Goal: Task Accomplishment & Management: Manage account settings

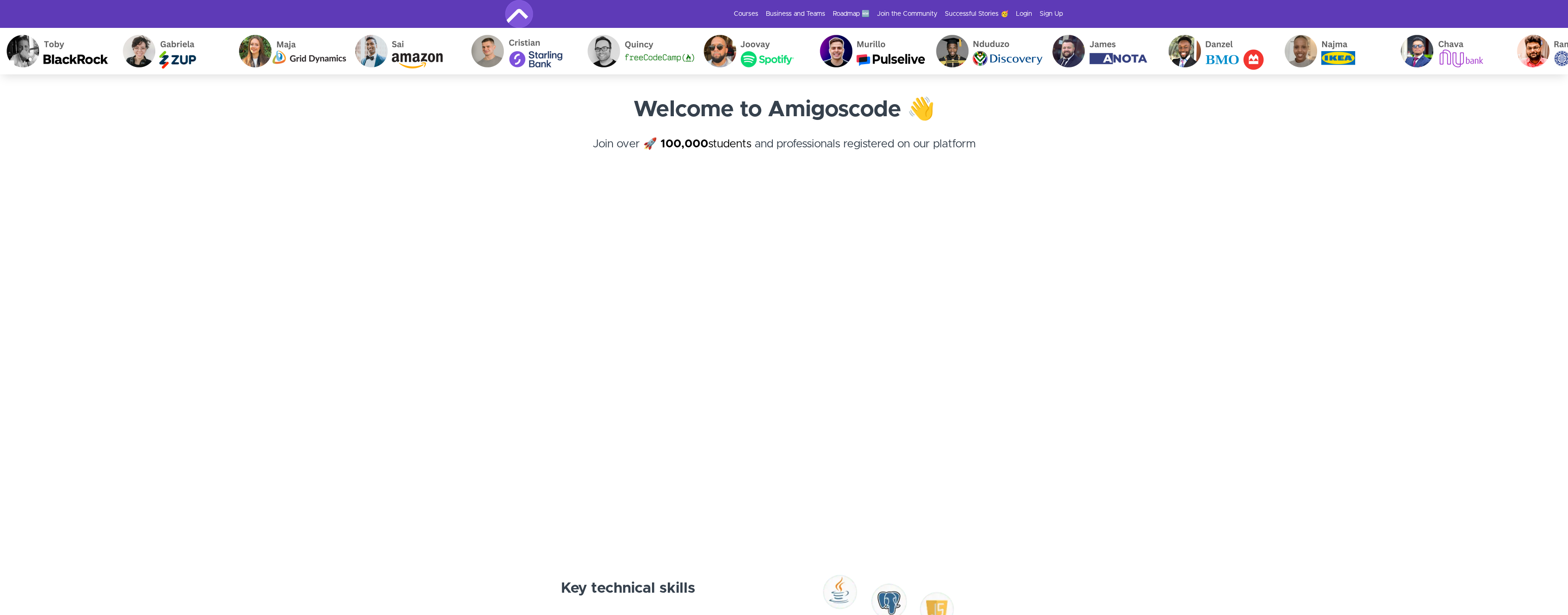
click at [181, 178] on section "Welcome to Amigoscode 👋 Join over 🚀 100,000 students and professionals register…" at bounding box center [784, 304] width 1568 height 459
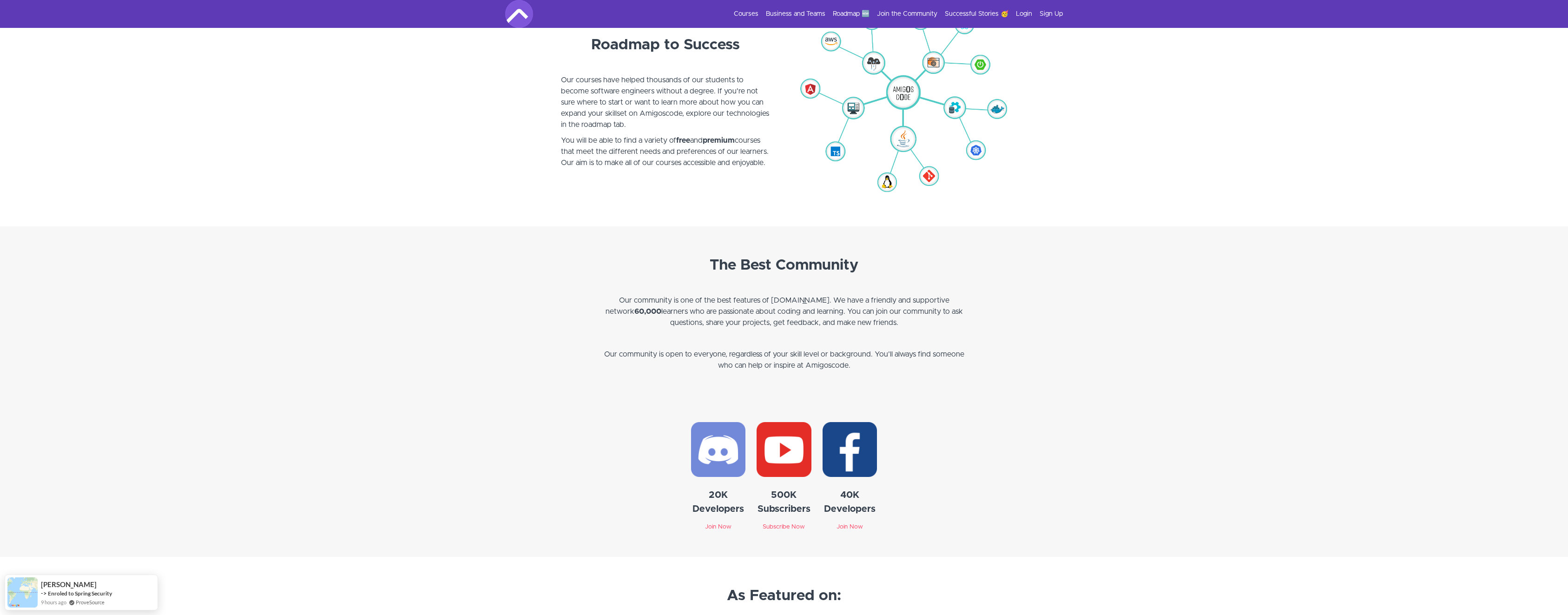
scroll to position [2053, 0]
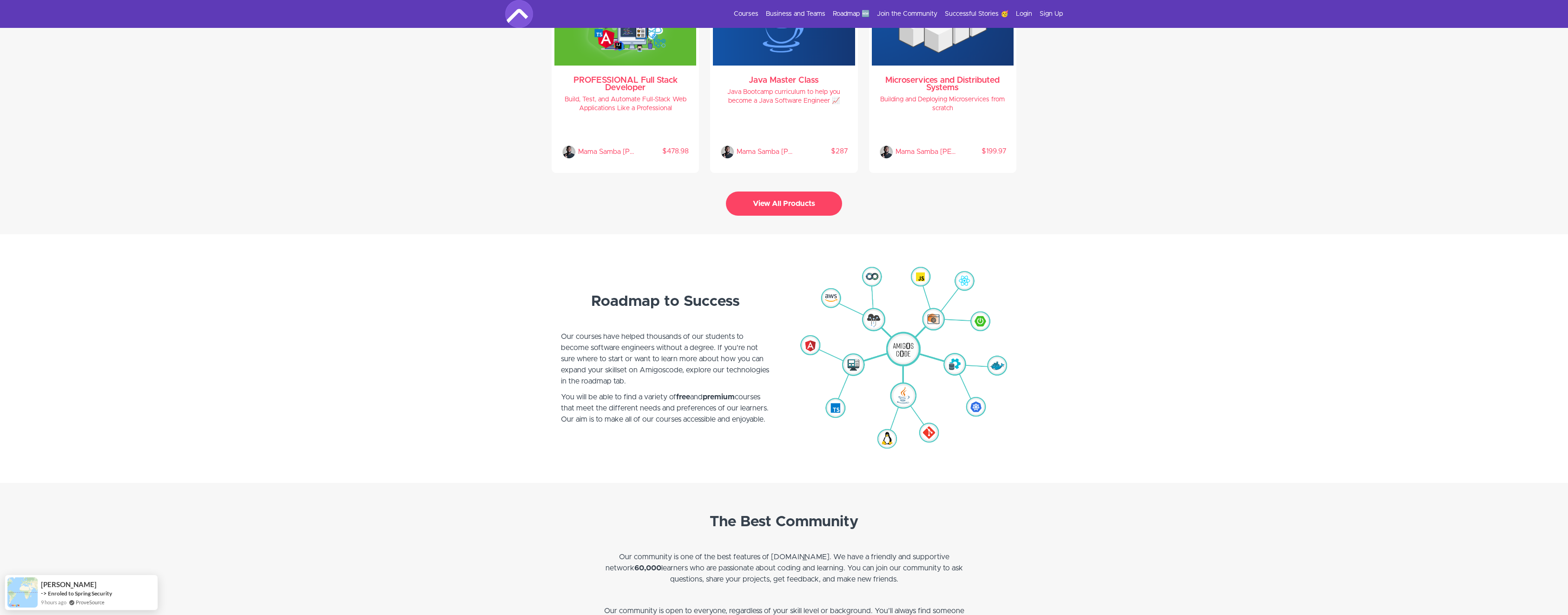
click at [768, 196] on button "View All Products" at bounding box center [784, 204] width 116 height 24
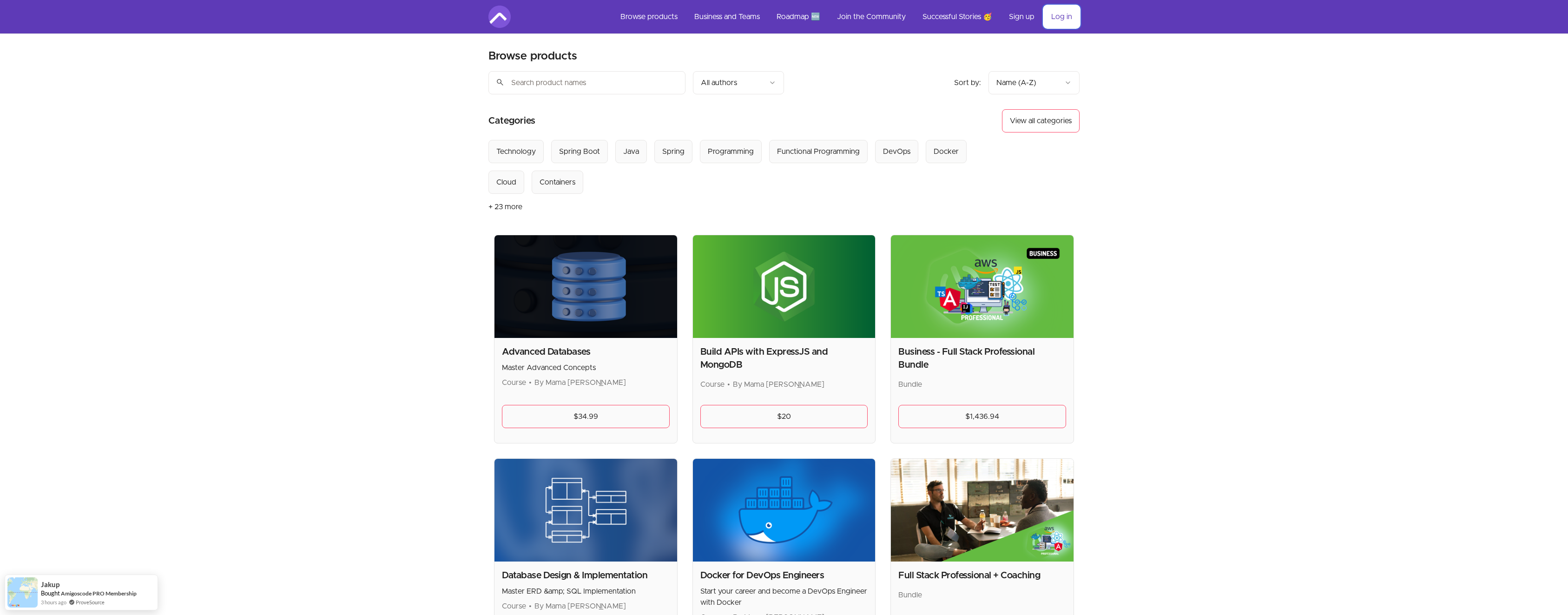
click at [1063, 21] on link "Log in" at bounding box center [1062, 16] width 36 height 23
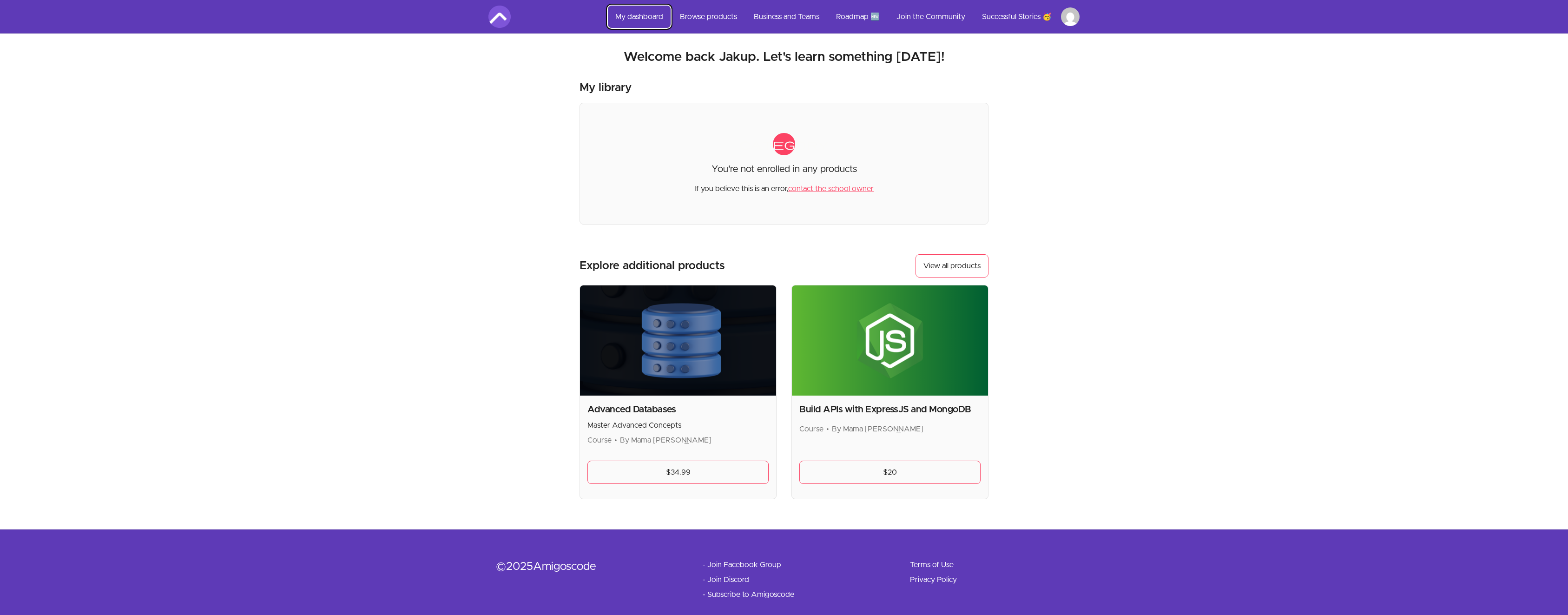
click at [645, 17] on link "My dashboard" at bounding box center [639, 16] width 63 height 23
click at [501, 16] on img at bounding box center [499, 16] width 23 height 23
click at [1061, 24] on html "Skip to main content Main menu Includes navigation links and user settings My d…" at bounding box center [784, 315] width 1568 height 630
click at [711, 23] on html "Skip to main content Main menu Includes navigation links and user settings My d…" at bounding box center [784, 315] width 1568 height 630
click at [712, 21] on link "Browse products" at bounding box center [709, 16] width 72 height 23
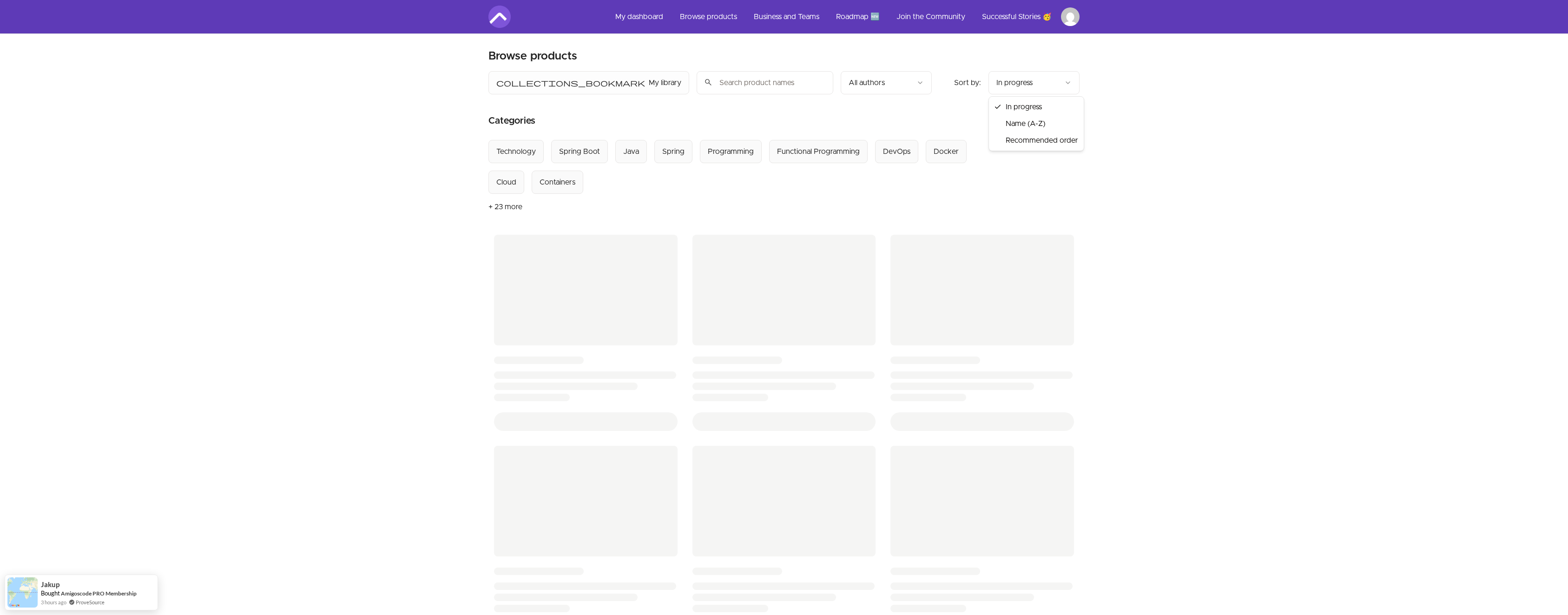
click at [1034, 83] on html "Skip to main content Main menu Includes navigation links and user settings My d…" at bounding box center [784, 390] width 1568 height 779
click at [1037, 81] on html "Skip to main content Main menu Includes navigation links and user settings My d…" at bounding box center [784, 390] width 1568 height 779
click at [1031, 121] on button "View all categories" at bounding box center [1041, 121] width 78 height 23
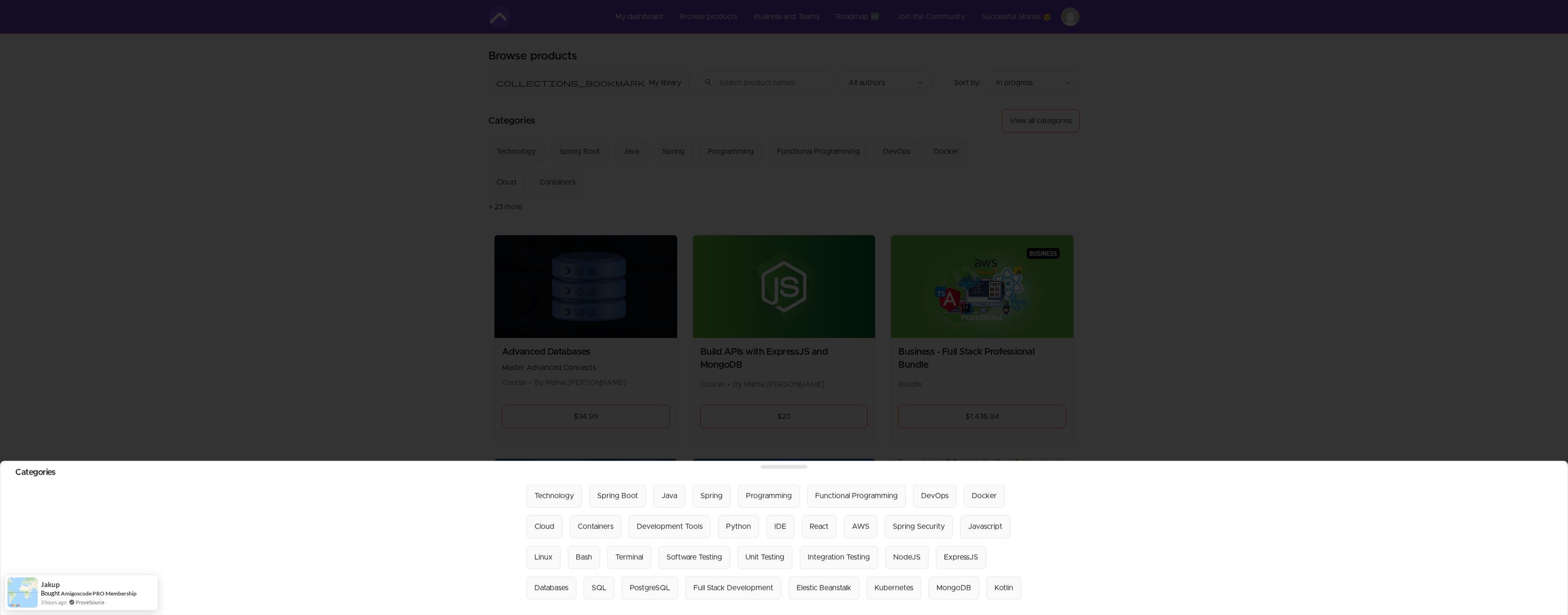
click at [1103, 188] on div at bounding box center [784, 308] width 1568 height 615
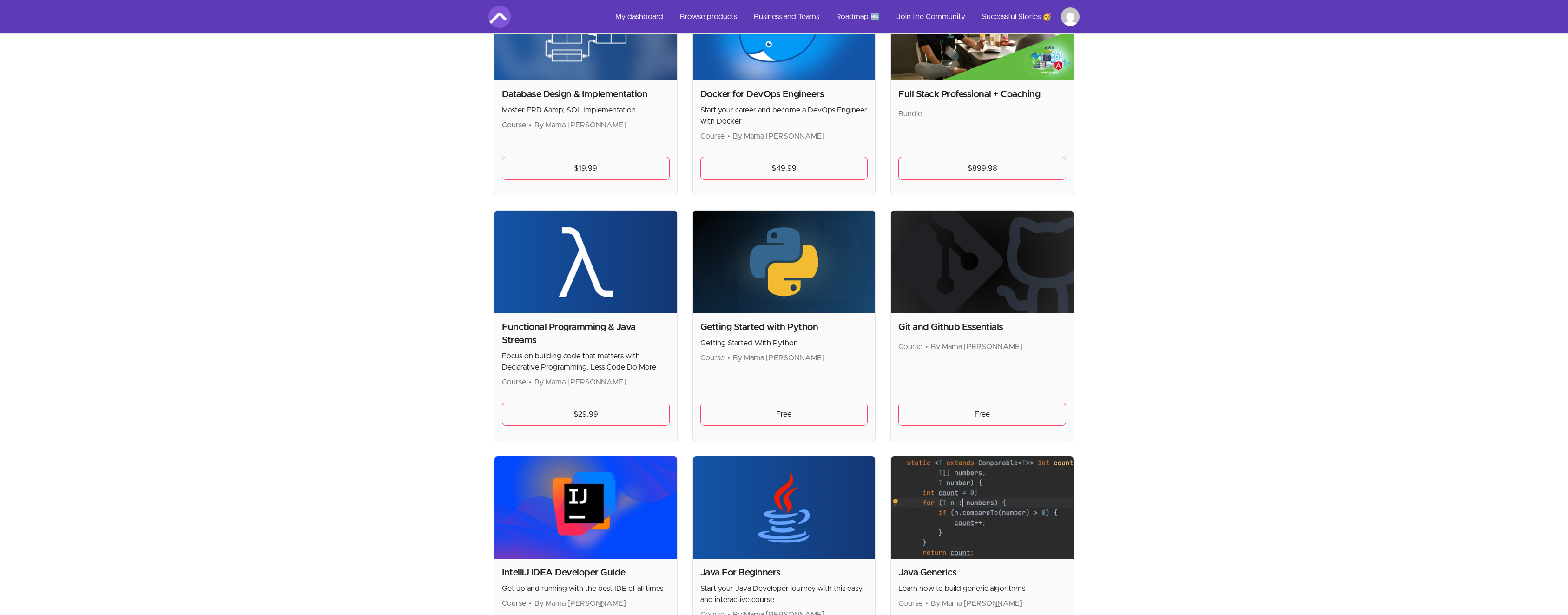
scroll to position [513, 0]
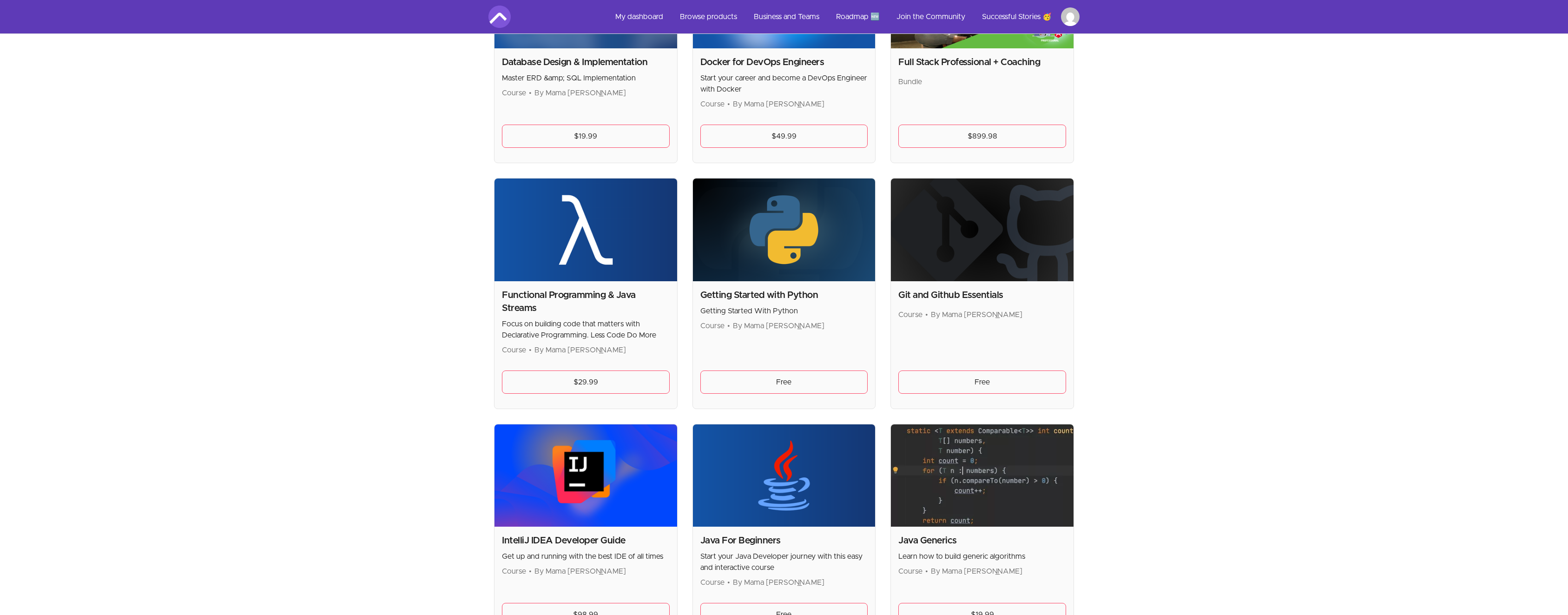
click at [979, 272] on img at bounding box center [982, 230] width 183 height 103
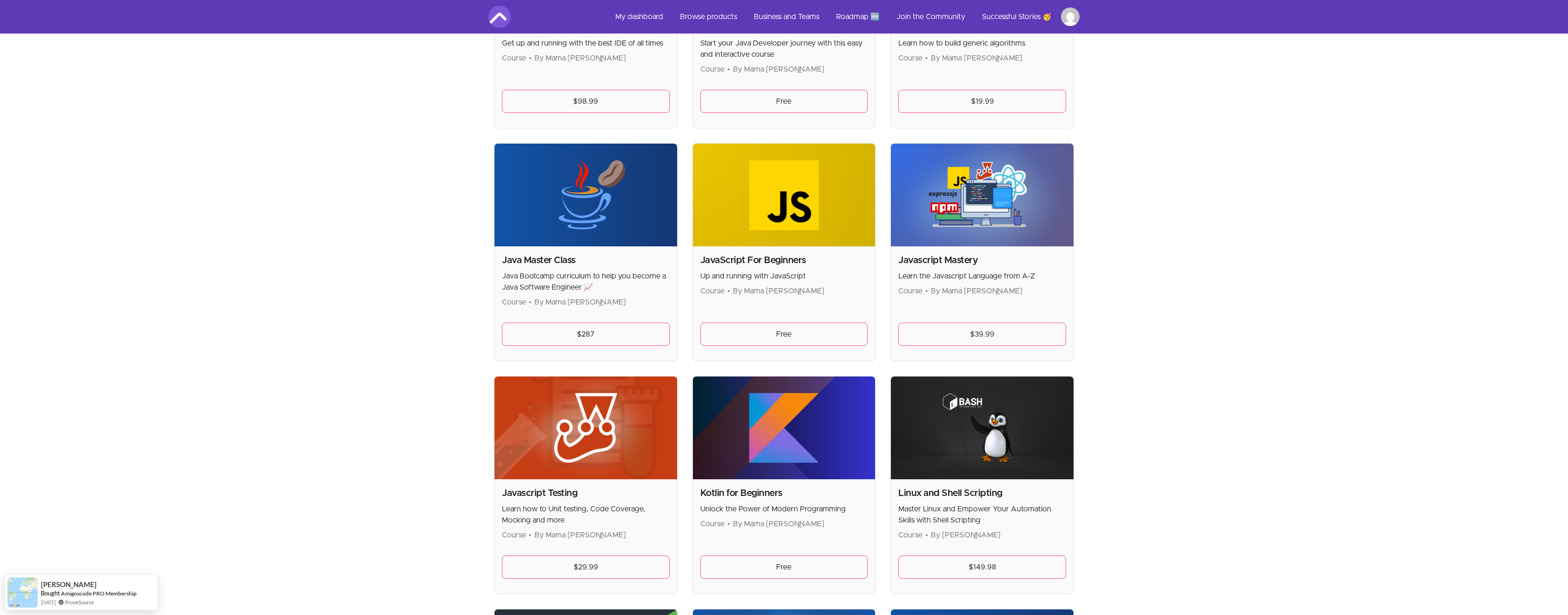
drag, startPoint x: 1182, startPoint y: 355, endPoint x: 1155, endPoint y: 180, distance: 177.1
drag, startPoint x: 1154, startPoint y: 164, endPoint x: 1104, endPoint y: 80, distance: 97.8
click at [1154, 163] on div "Skip to main content Main menu Includes navigation links and user settings My d…" at bounding box center [784, 426] width 1568 height 2905
click at [1065, 23] on html "Skip to main content Main menu Includes navigation links and user settings My d…" at bounding box center [784, 426] width 1568 height 2905
click at [1051, 98] on link "Membership & subscriptions" at bounding box center [1026, 99] width 102 height 19
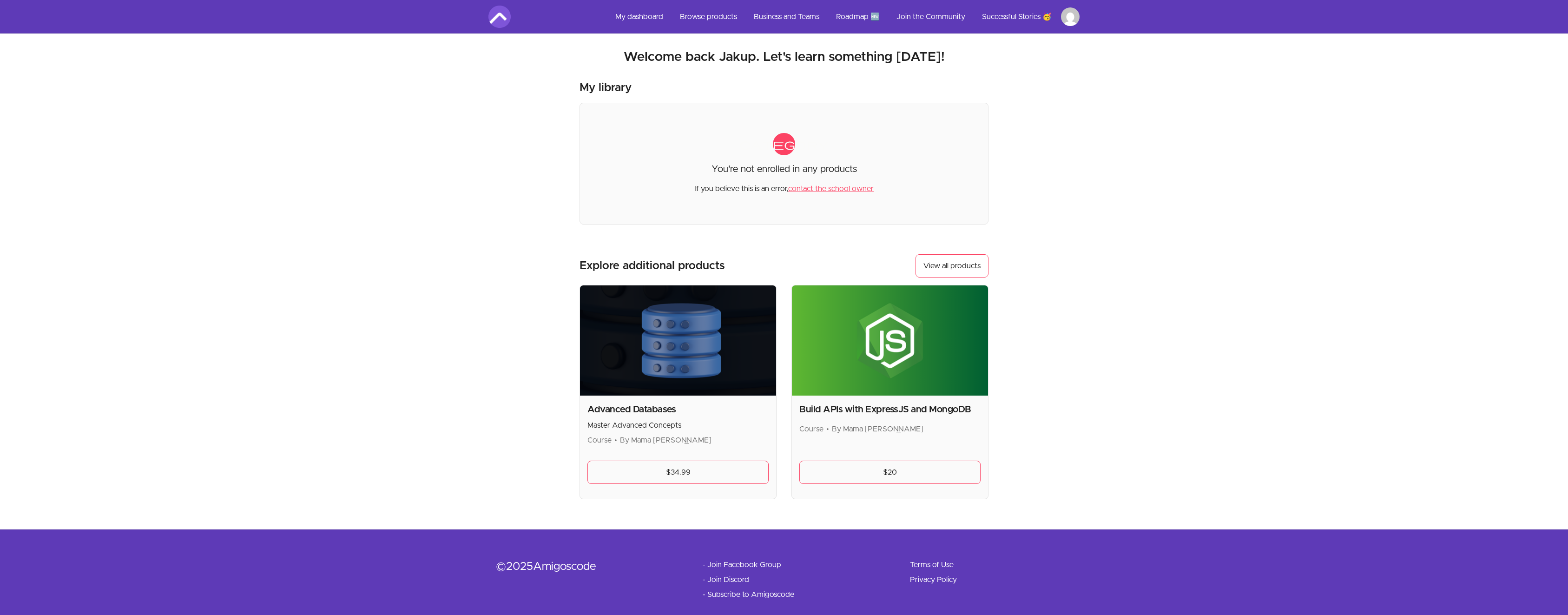
scroll to position [15, 0]
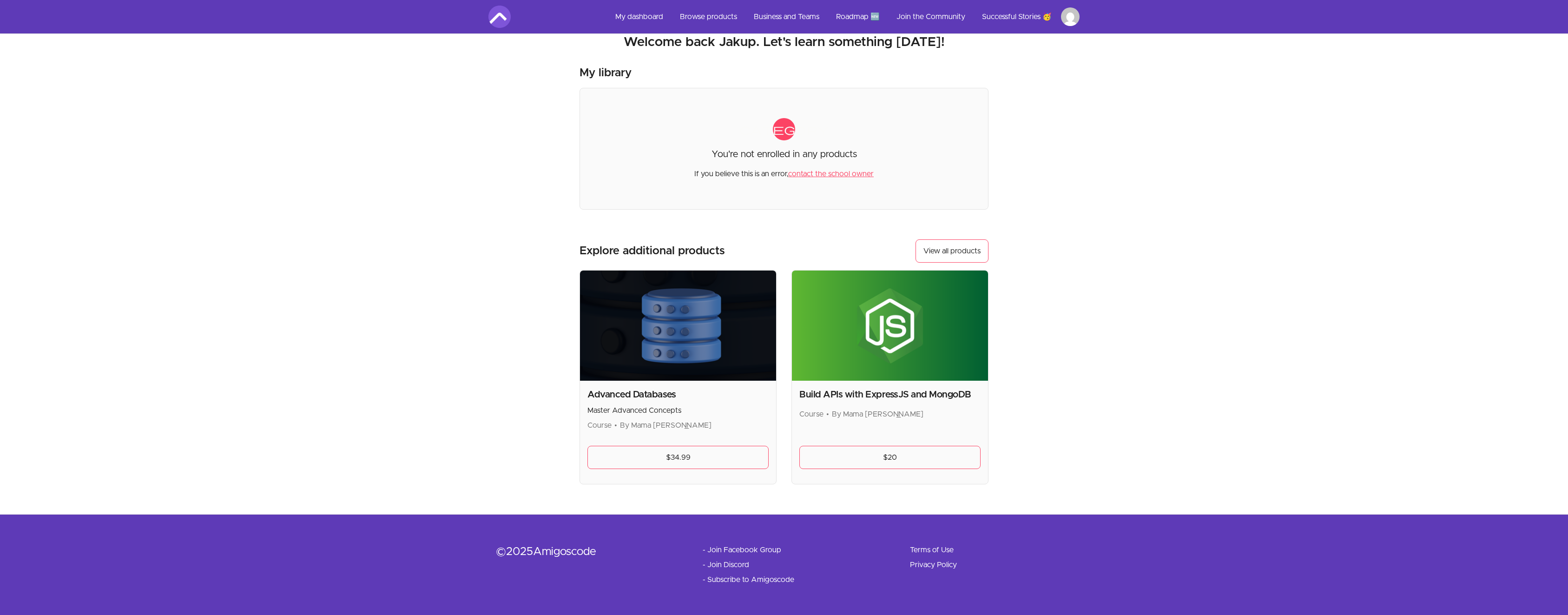
click at [645, 23] on link "My dashboard" at bounding box center [639, 16] width 63 height 23
click at [638, 24] on link "My dashboard" at bounding box center [639, 16] width 63 height 23
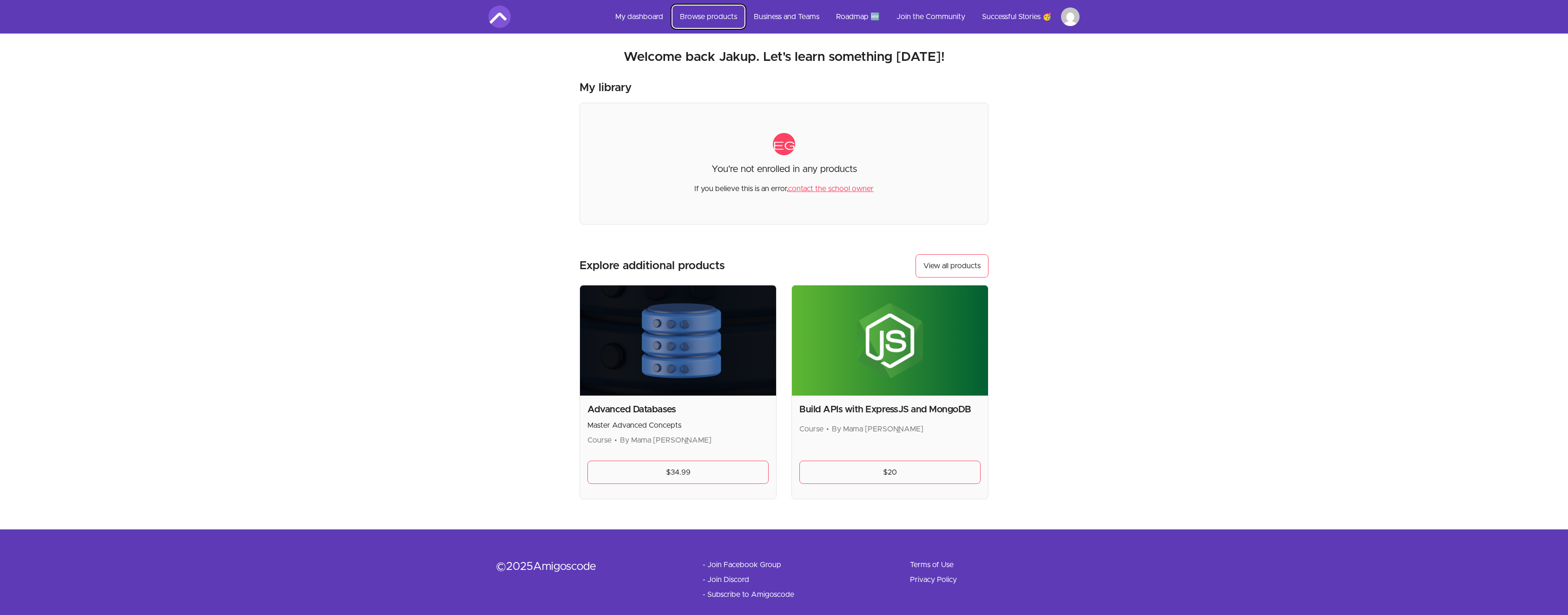
click at [702, 16] on link "Browse products" at bounding box center [709, 16] width 72 height 23
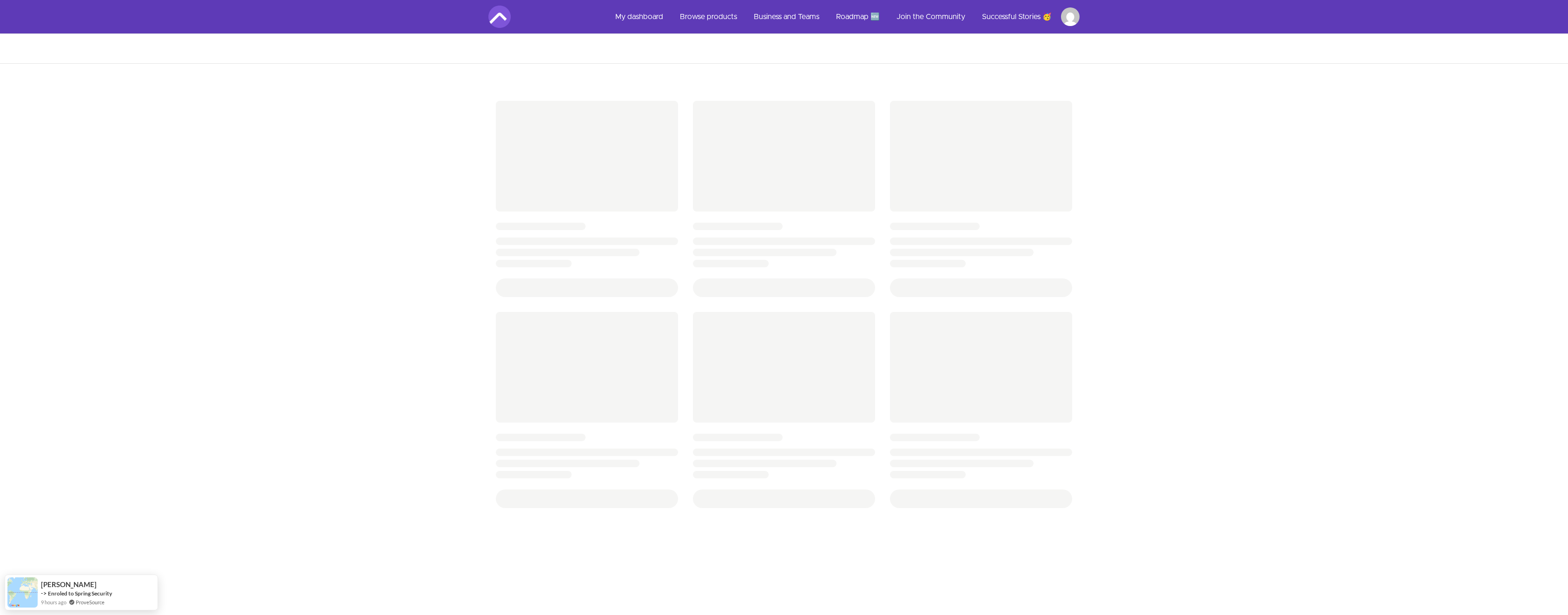
click at [1078, 16] on html "Skip to main content Main menu Includes navigation links and user settings My d…" at bounding box center [784, 471] width 1568 height 943
click at [1024, 107] on link "Membership & subscriptions" at bounding box center [1026, 99] width 102 height 19
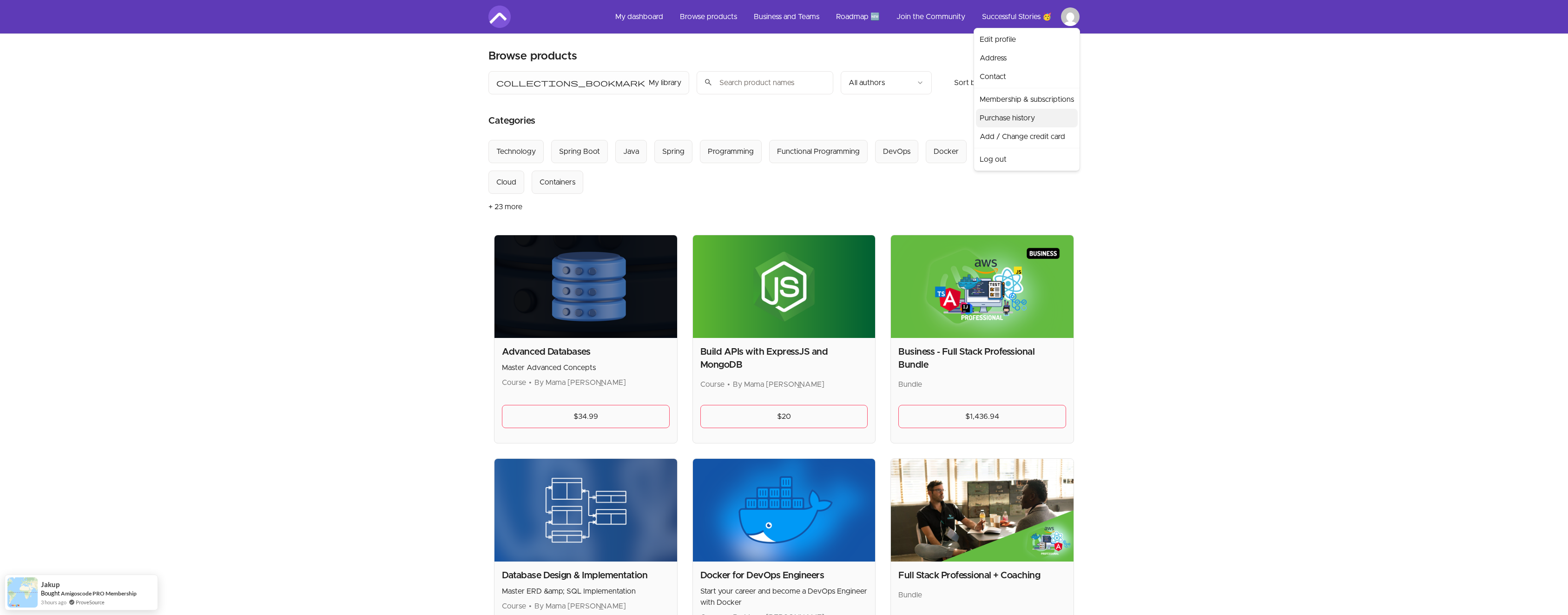
click at [1034, 118] on link "Purchase history" at bounding box center [1026, 118] width 102 height 19
